Goal: Find specific page/section: Find specific page/section

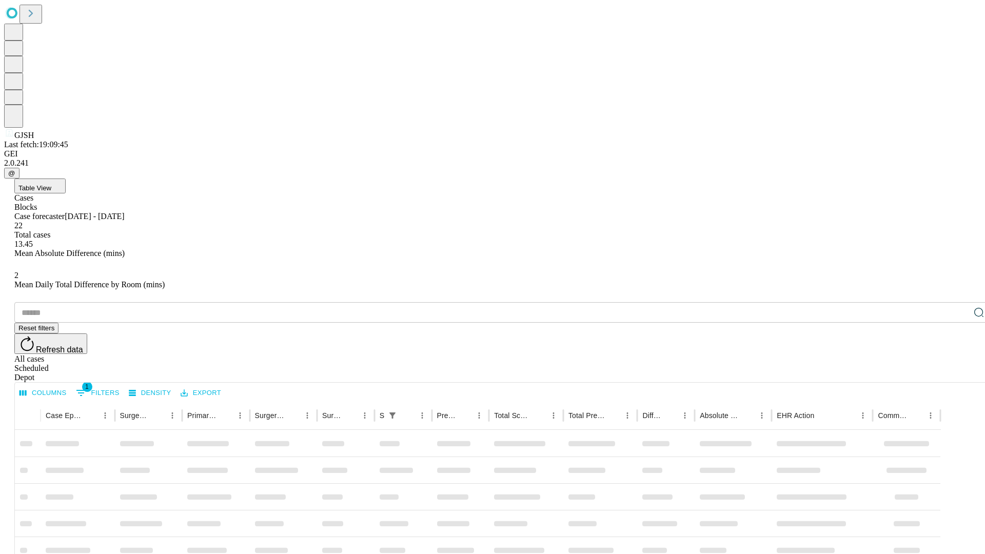
click at [958, 373] on div "Depot" at bounding box center [502, 377] width 977 height 9
